Goal: Information Seeking & Learning: Learn about a topic

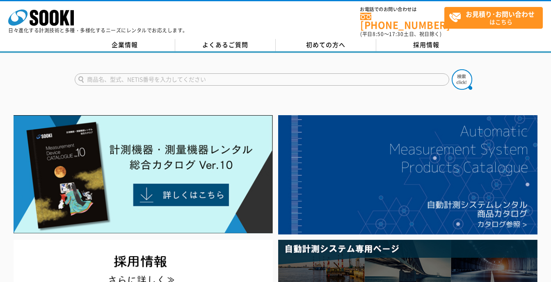
click at [202, 75] on input "text" at bounding box center [262, 79] width 375 height 12
type input "風量"
click at [464, 78] on img at bounding box center [462, 79] width 21 height 21
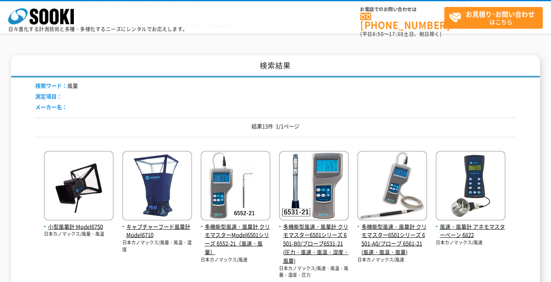
scroll to position [82, 0]
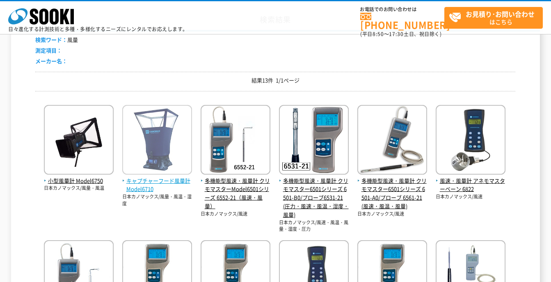
click at [149, 152] on img at bounding box center [157, 141] width 70 height 72
